Goal: Find specific page/section: Find specific page/section

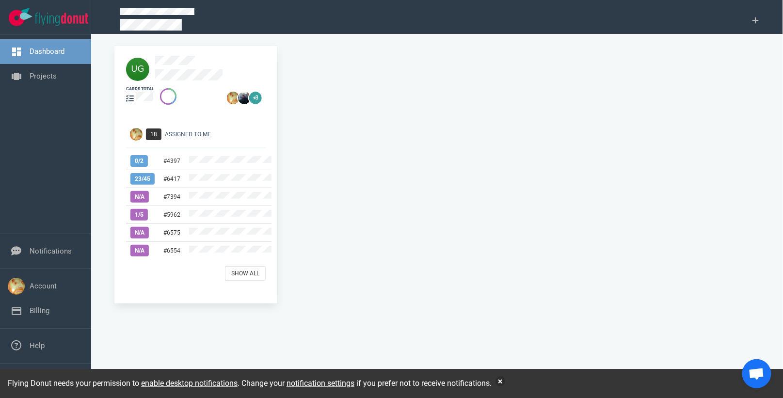
click at [191, 80] on div "cards total +3" at bounding box center [195, 95] width 151 height 31
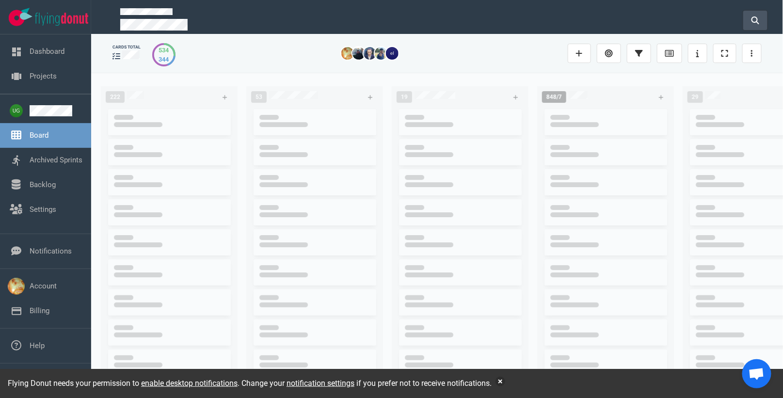
click at [759, 19] on icon at bounding box center [755, 20] width 8 height 8
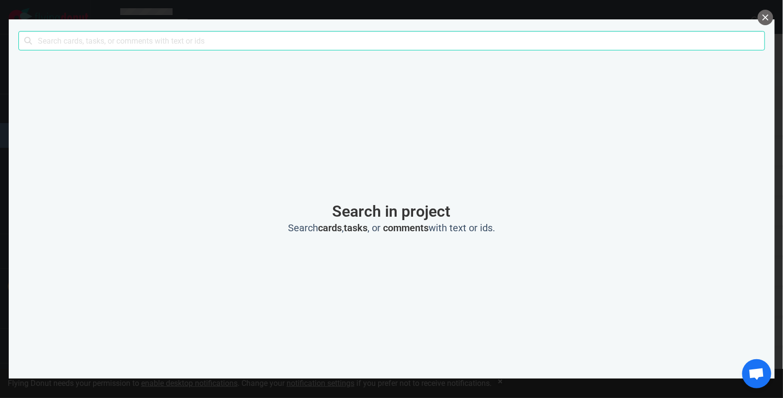
click at [389, 41] on input "text" at bounding box center [391, 40] width 746 height 19
type input "flying"
click button "Search" at bounding box center [0, 0] width 0 height 0
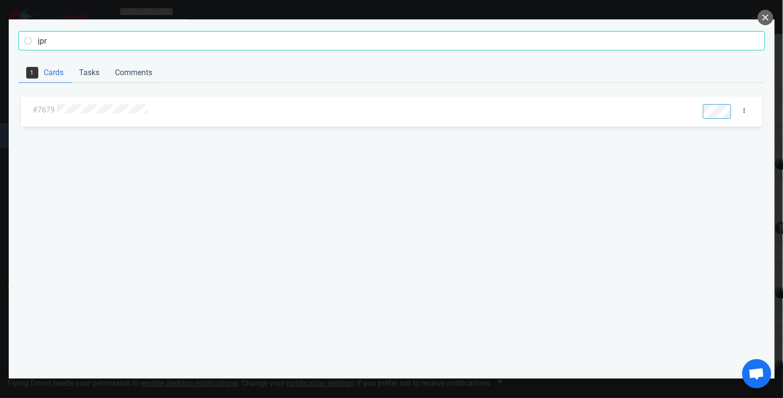
type input "jpr"
click button "Search" at bounding box center [0, 0] width 0 height 0
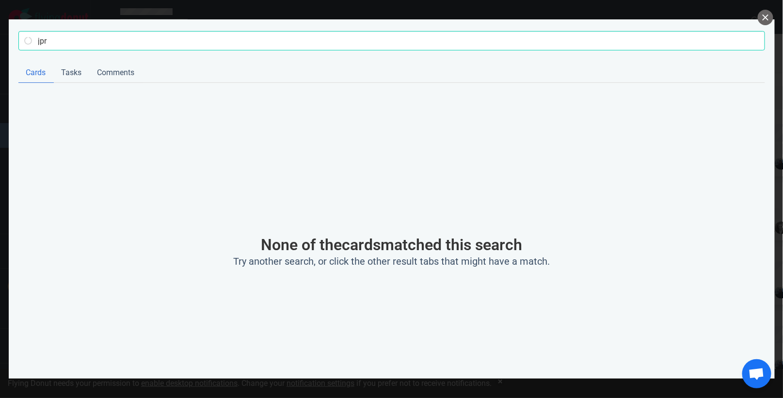
click button "Search" at bounding box center [0, 0] width 0 height 0
click at [768, 19] on button "close" at bounding box center [766, 18] width 16 height 16
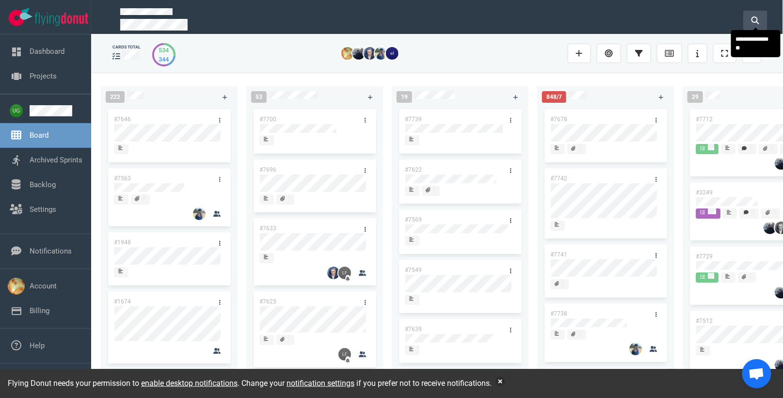
click at [757, 25] on button at bounding box center [755, 20] width 24 height 19
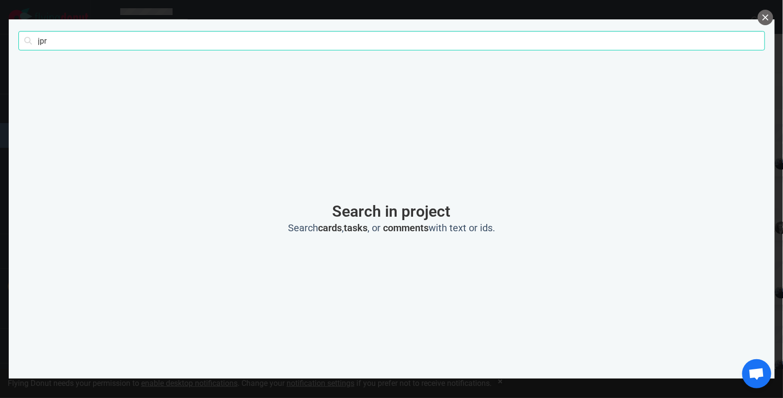
click at [435, 42] on input "jpr" at bounding box center [391, 40] width 746 height 19
click at [768, 20] on button "close" at bounding box center [766, 18] width 16 height 16
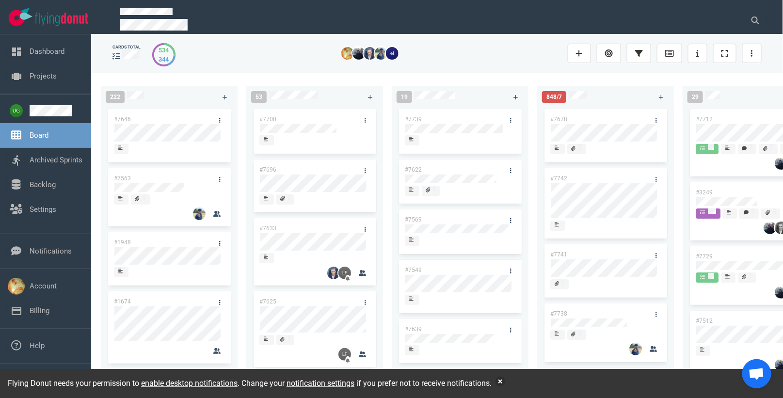
click at [770, 15] on div at bounding box center [443, 17] width 668 height 34
click at [760, 15] on button at bounding box center [755, 20] width 24 height 19
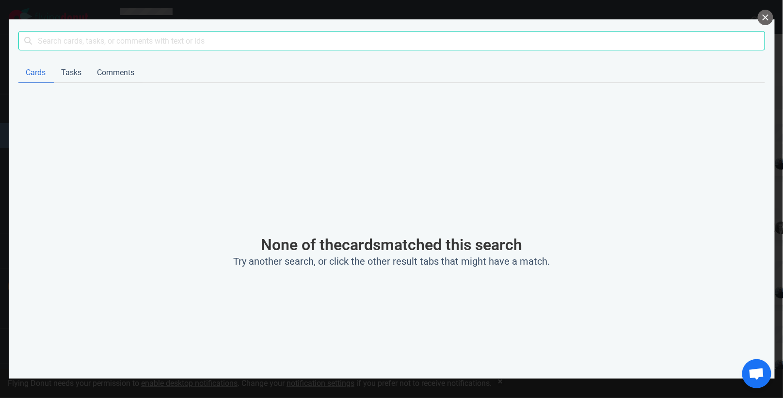
click at [429, 33] on input "text" at bounding box center [391, 40] width 746 height 19
drag, startPoint x: 430, startPoint y: 40, endPoint x: 430, endPoint y: 33, distance: 6.3
click at [430, 40] on input "text" at bounding box center [391, 40] width 746 height 19
type input "jasmine"
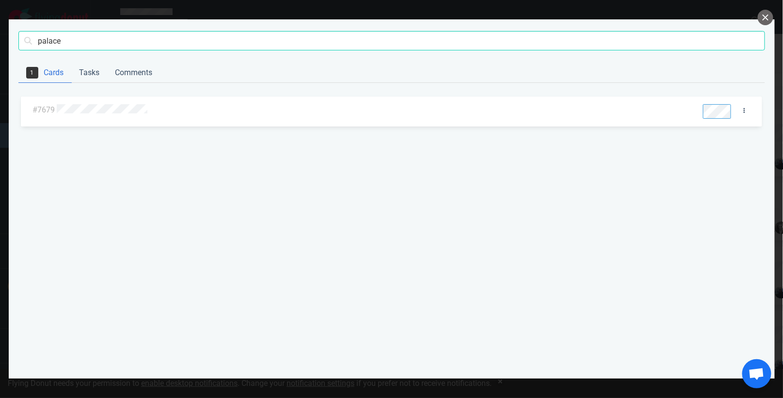
click button "Search" at bounding box center [0, 0] width 0 height 0
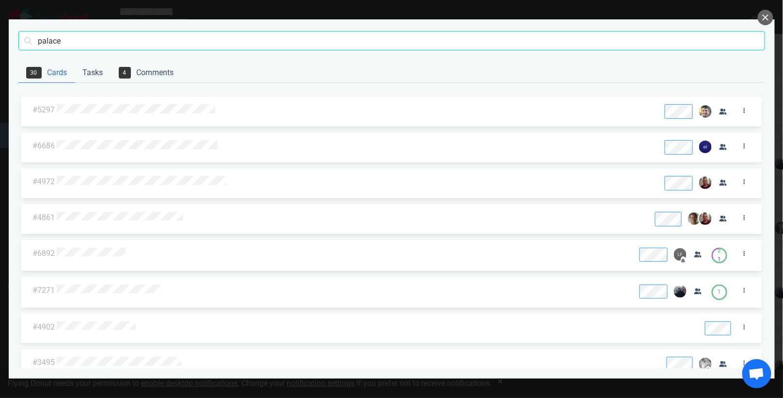
type input "palaceq"
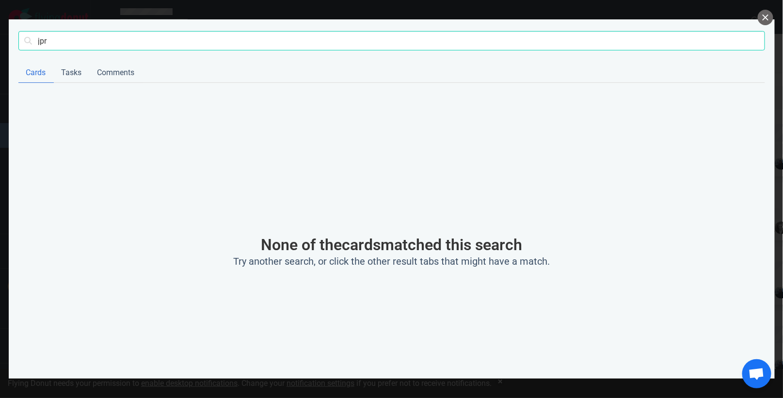
type input "jpr"
click button "Search" at bounding box center [0, 0] width 0 height 0
click at [767, 19] on button "close" at bounding box center [766, 18] width 16 height 16
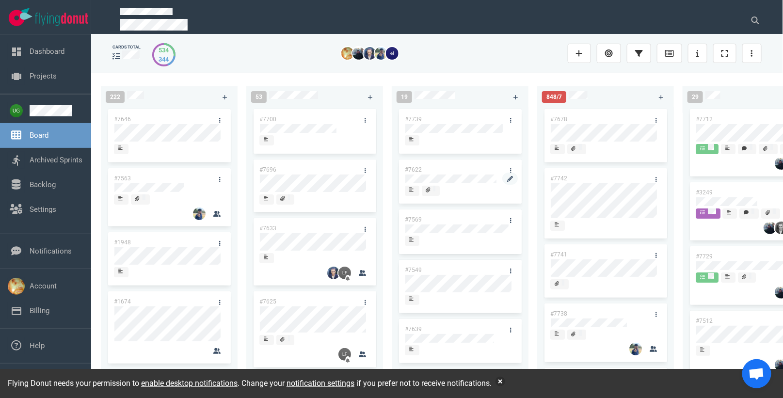
scroll to position [0, 23]
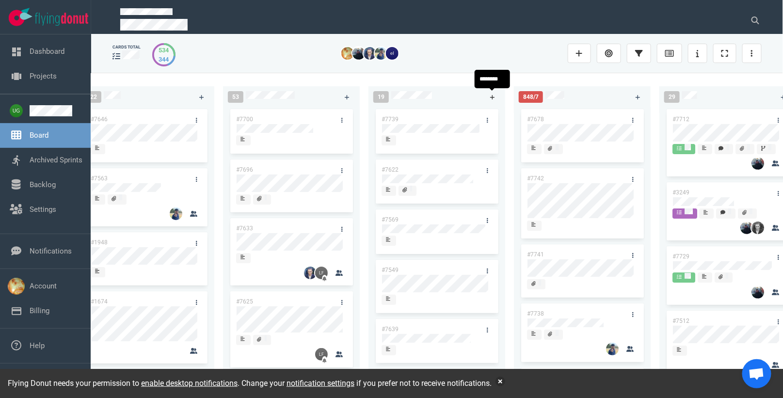
click at [489, 97] on link at bounding box center [493, 97] width 16 height 12
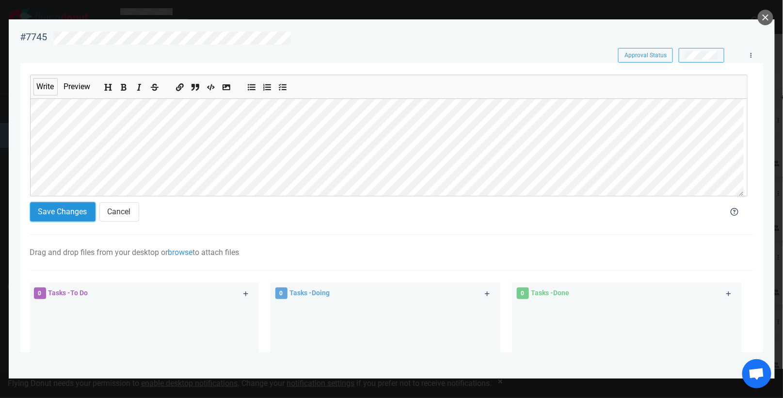
click at [58, 220] on button "Save Changes" at bounding box center [62, 211] width 65 height 19
